Goal: Communication & Community: Answer question/provide support

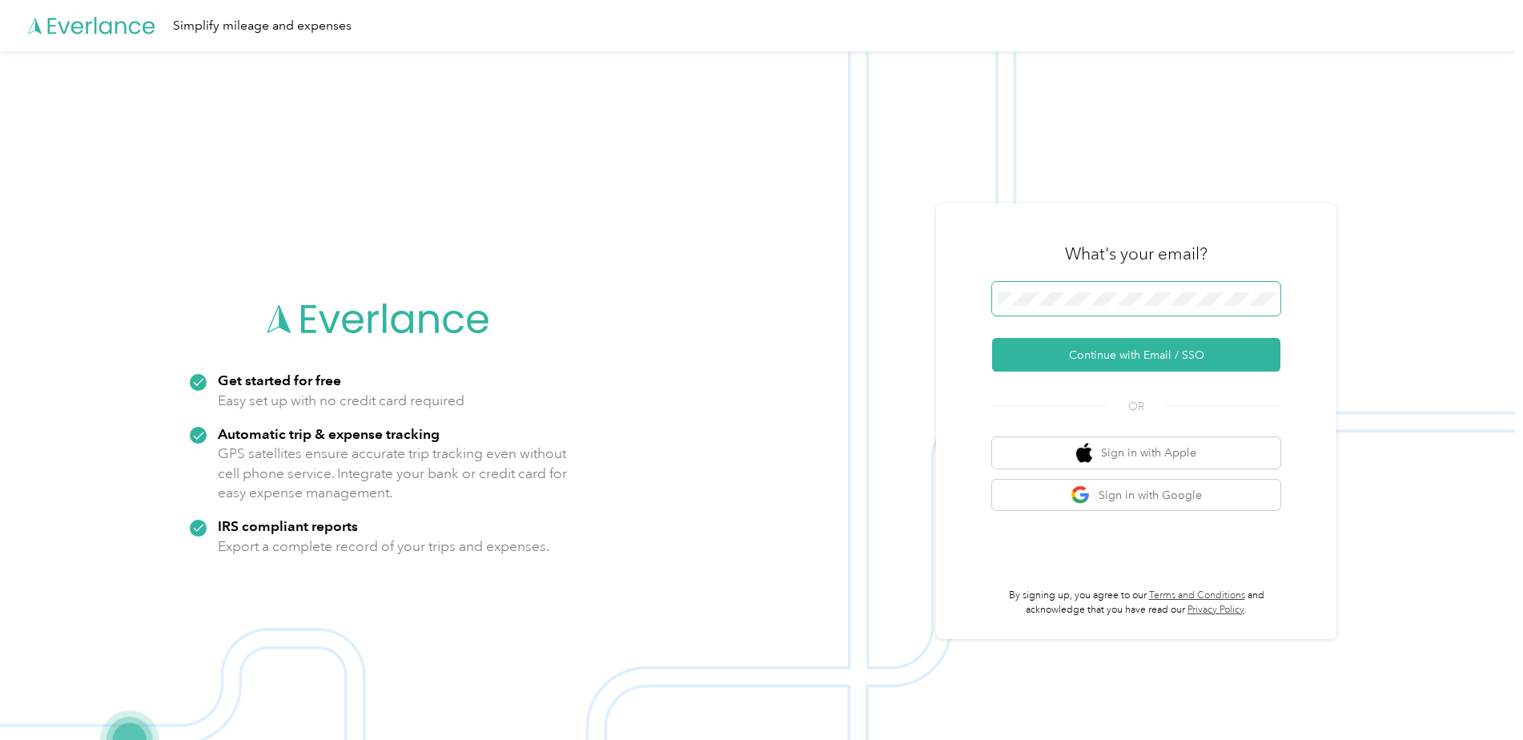
click at [1122, 313] on span at bounding box center [1136, 299] width 288 height 34
click at [1043, 347] on button "Continue with Email / SSO" at bounding box center [1136, 355] width 288 height 34
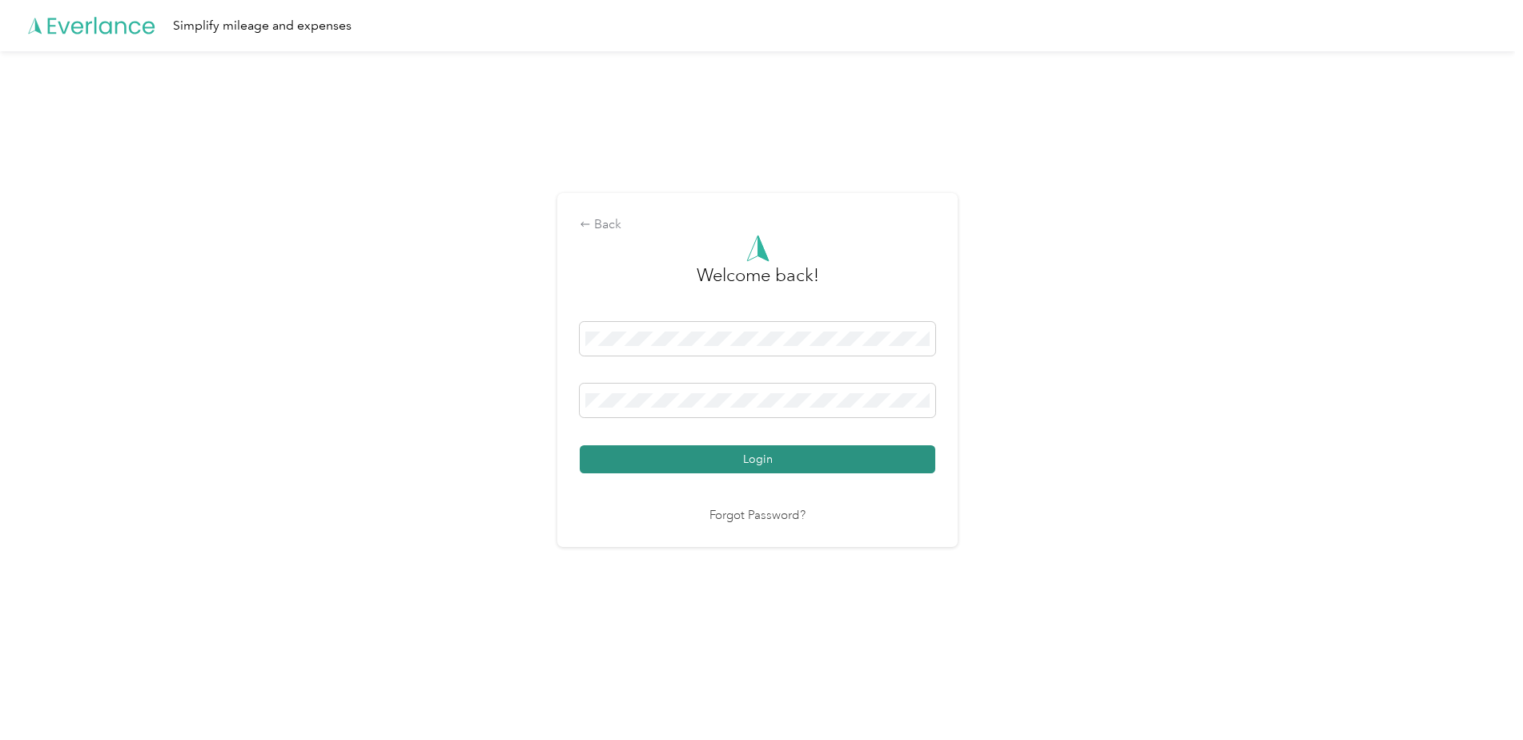
click at [672, 455] on button "Login" at bounding box center [758, 459] width 356 height 28
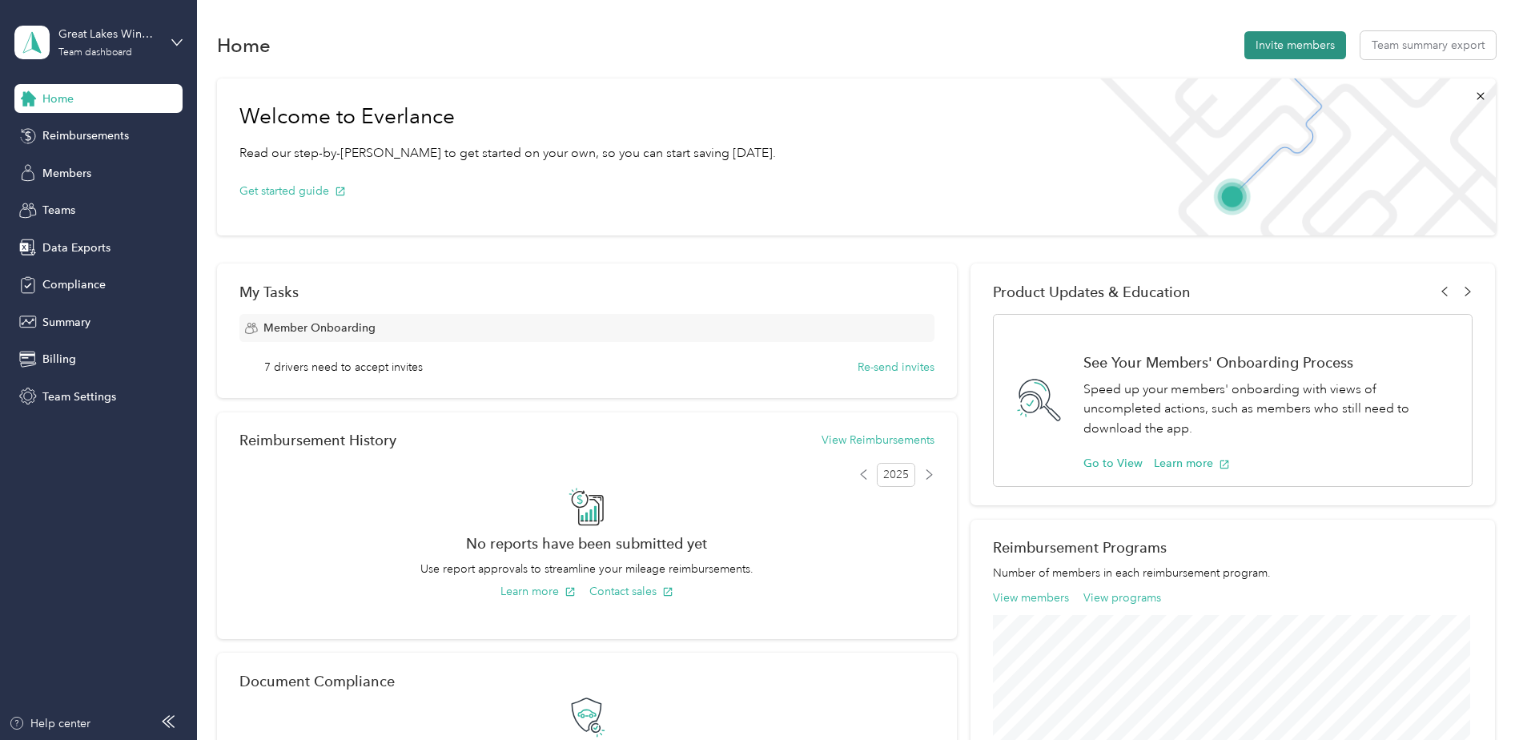
click at [1277, 39] on button "Invite members" at bounding box center [1295, 45] width 102 height 28
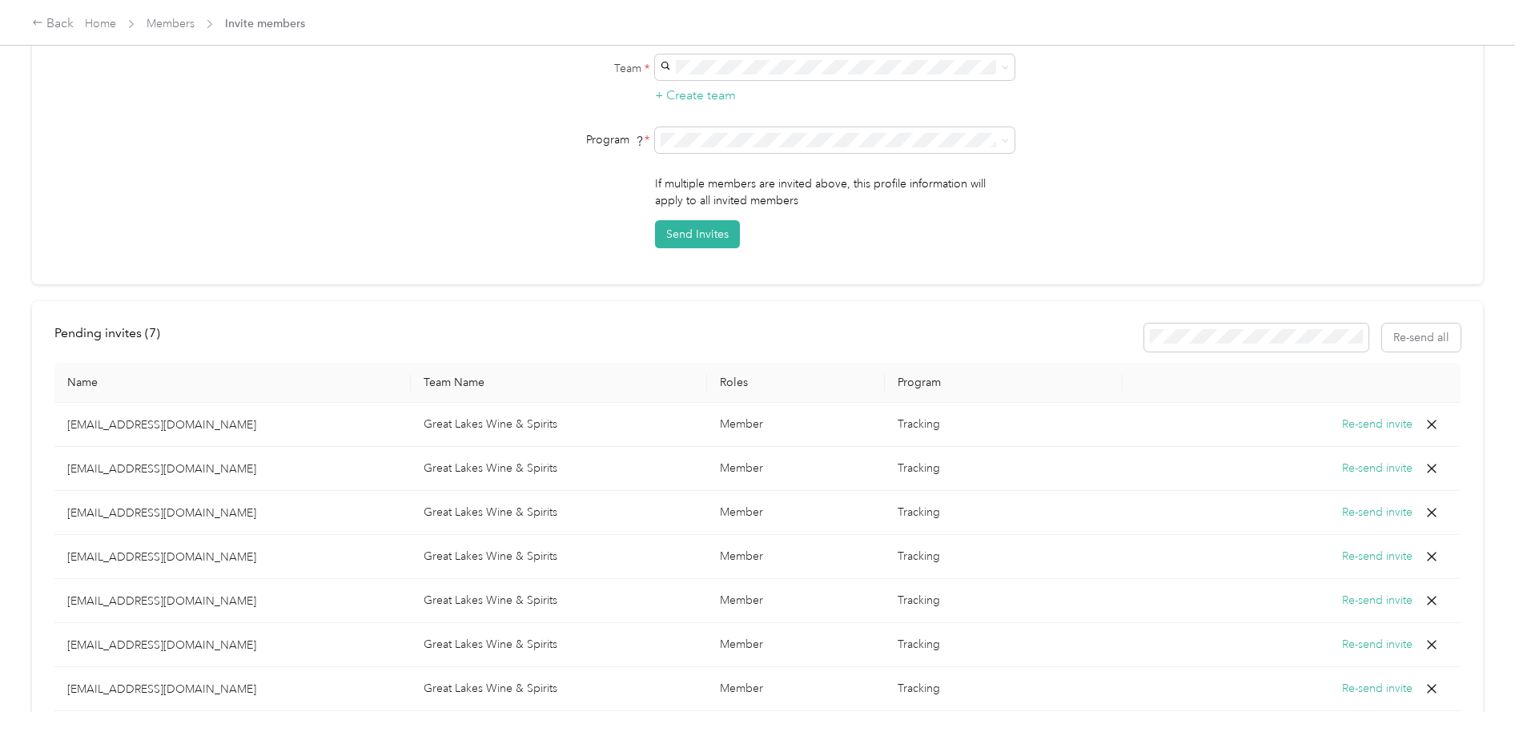
scroll to position [319, 0]
click at [1347, 552] on button "Re-send invite" at bounding box center [1377, 561] width 70 height 18
click at [1373, 596] on button "Re-send invite" at bounding box center [1377, 605] width 70 height 18
click at [1348, 640] on button "Re-send invite" at bounding box center [1377, 649] width 70 height 18
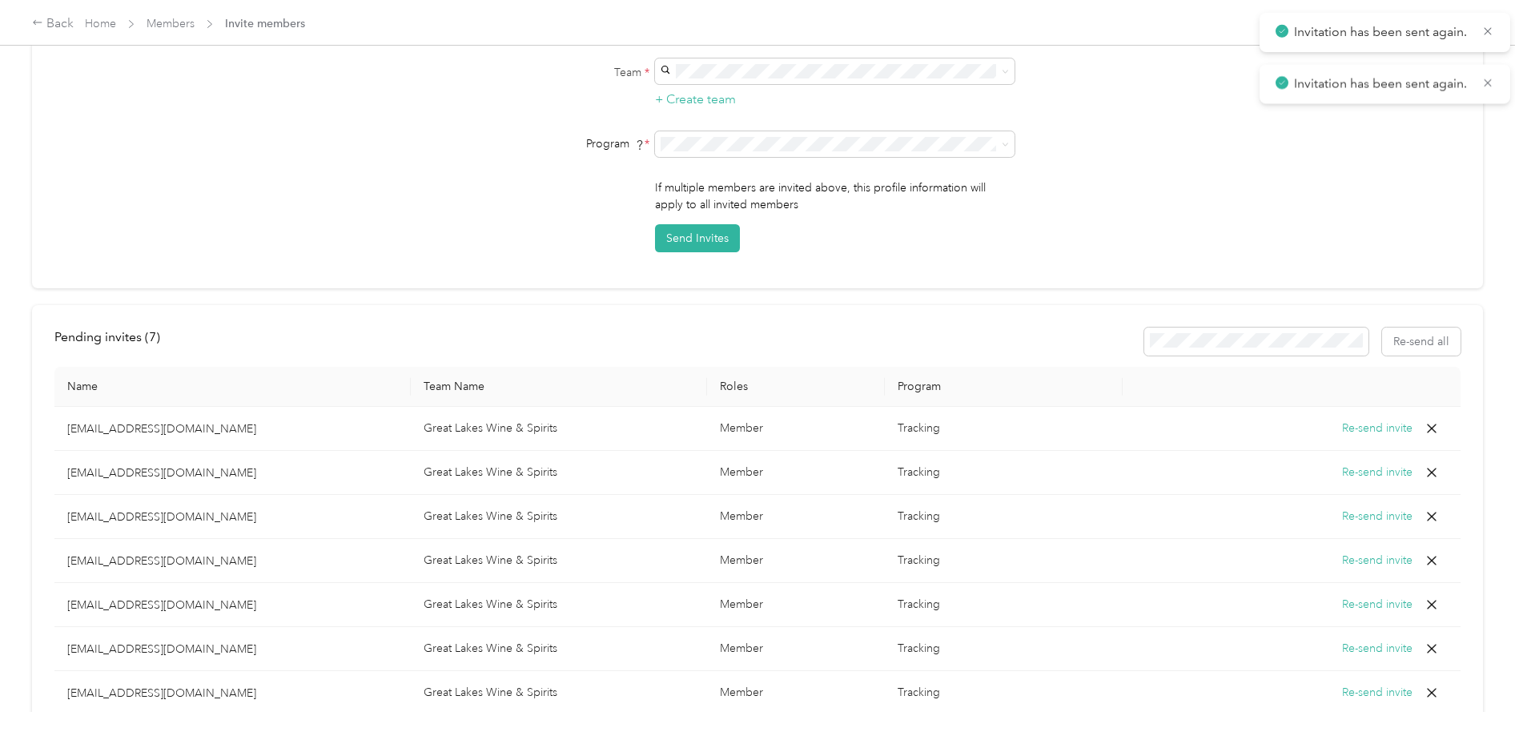
click at [1353, 684] on button "Re-send invite" at bounding box center [1377, 693] width 70 height 18
click at [1427, 512] on icon at bounding box center [1432, 517] width 10 height 10
